Goal: Task Accomplishment & Management: Manage account settings

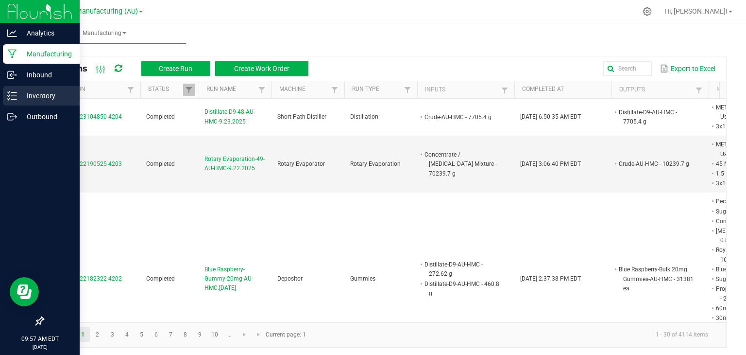
click at [17, 94] on p "Inventory" at bounding box center [46, 96] width 58 height 12
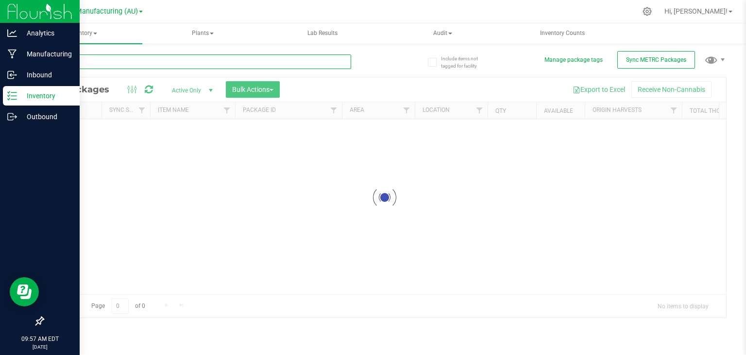
click at [151, 62] on div "Inventory All packages All inventory Waste log Create inventory Plants All plan…" at bounding box center [384, 188] width 723 height 331
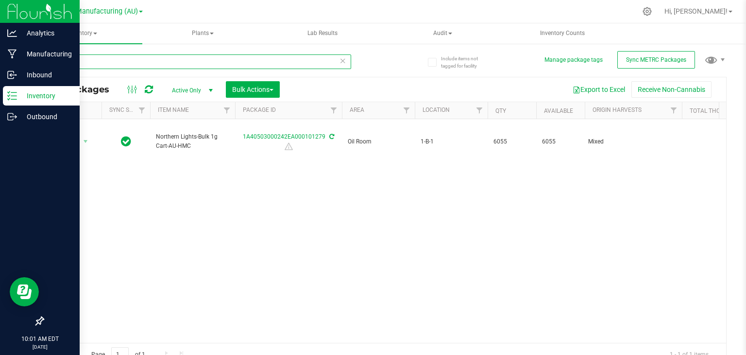
type input "101279"
click at [340, 61] on icon at bounding box center [343, 60] width 7 height 12
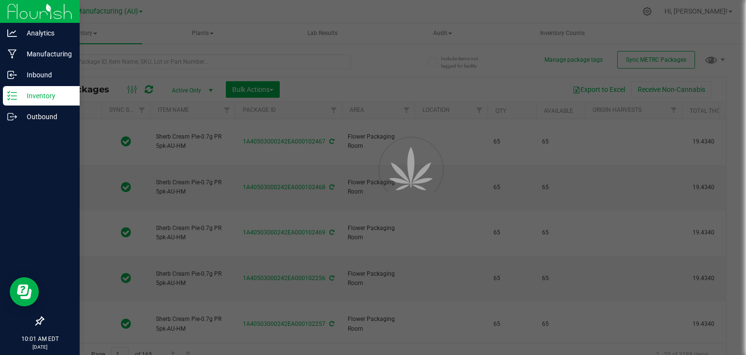
type input "[DATE]"
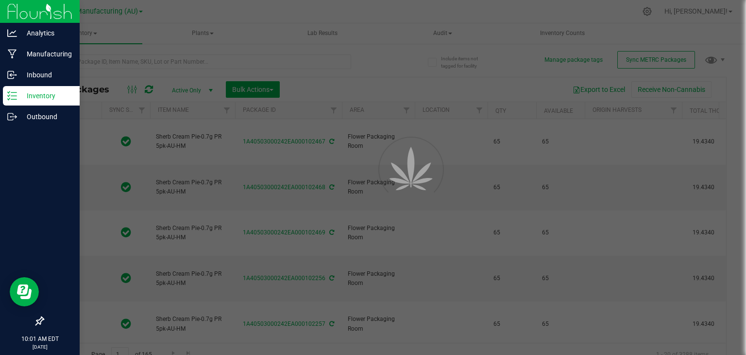
type input "[DATE]"
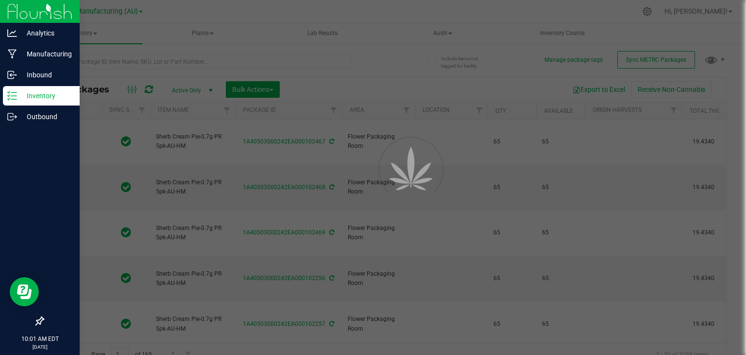
type input "[DATE]"
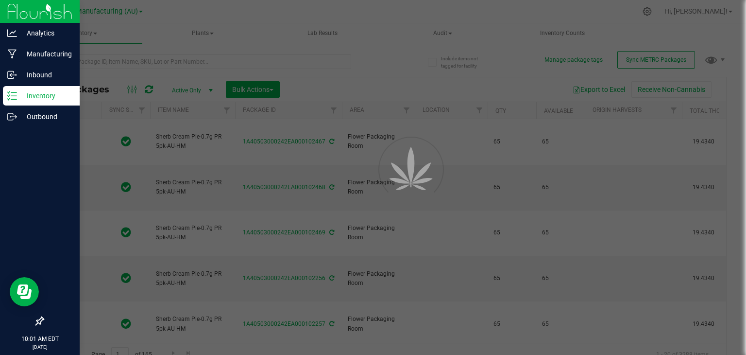
type input "[DATE]"
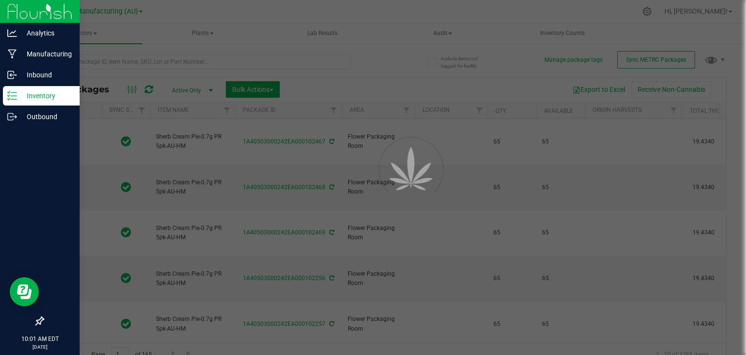
type input "[DATE]"
